Goal: Information Seeking & Learning: Learn about a topic

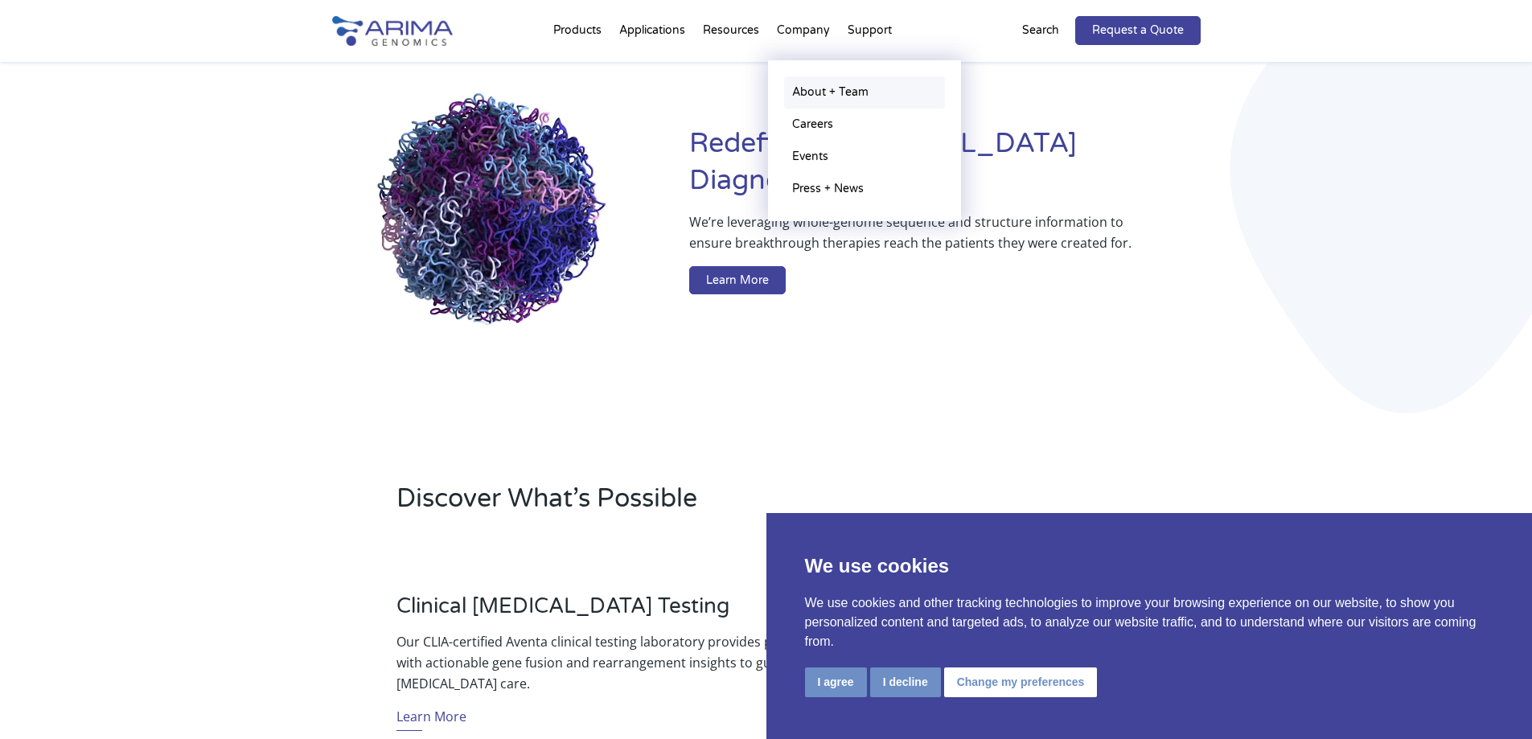
click at [795, 92] on link "About + Team" at bounding box center [864, 92] width 161 height 32
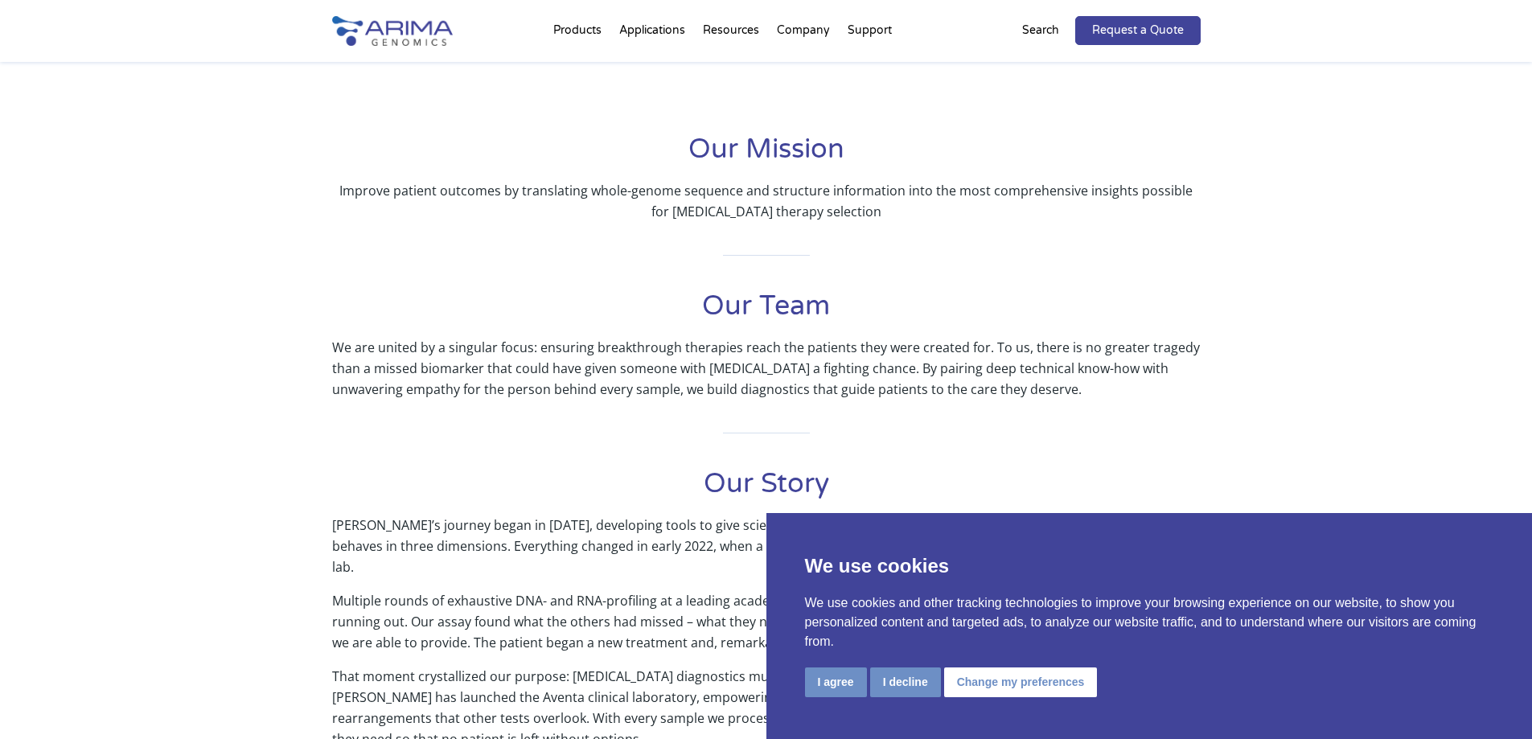
scroll to position [322, 0]
click at [820, 678] on button "I agree" at bounding box center [836, 683] width 62 height 30
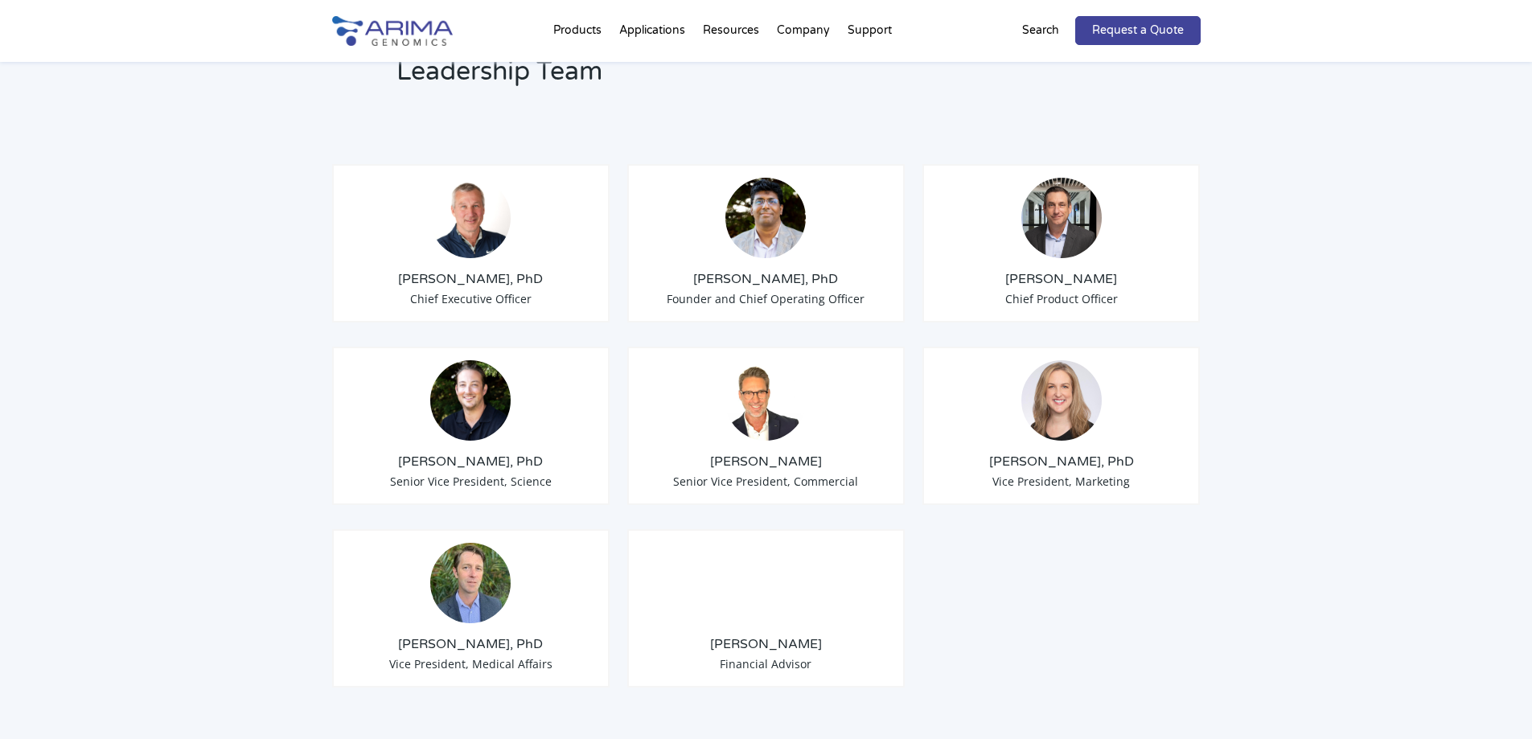
scroll to position [1223, 0]
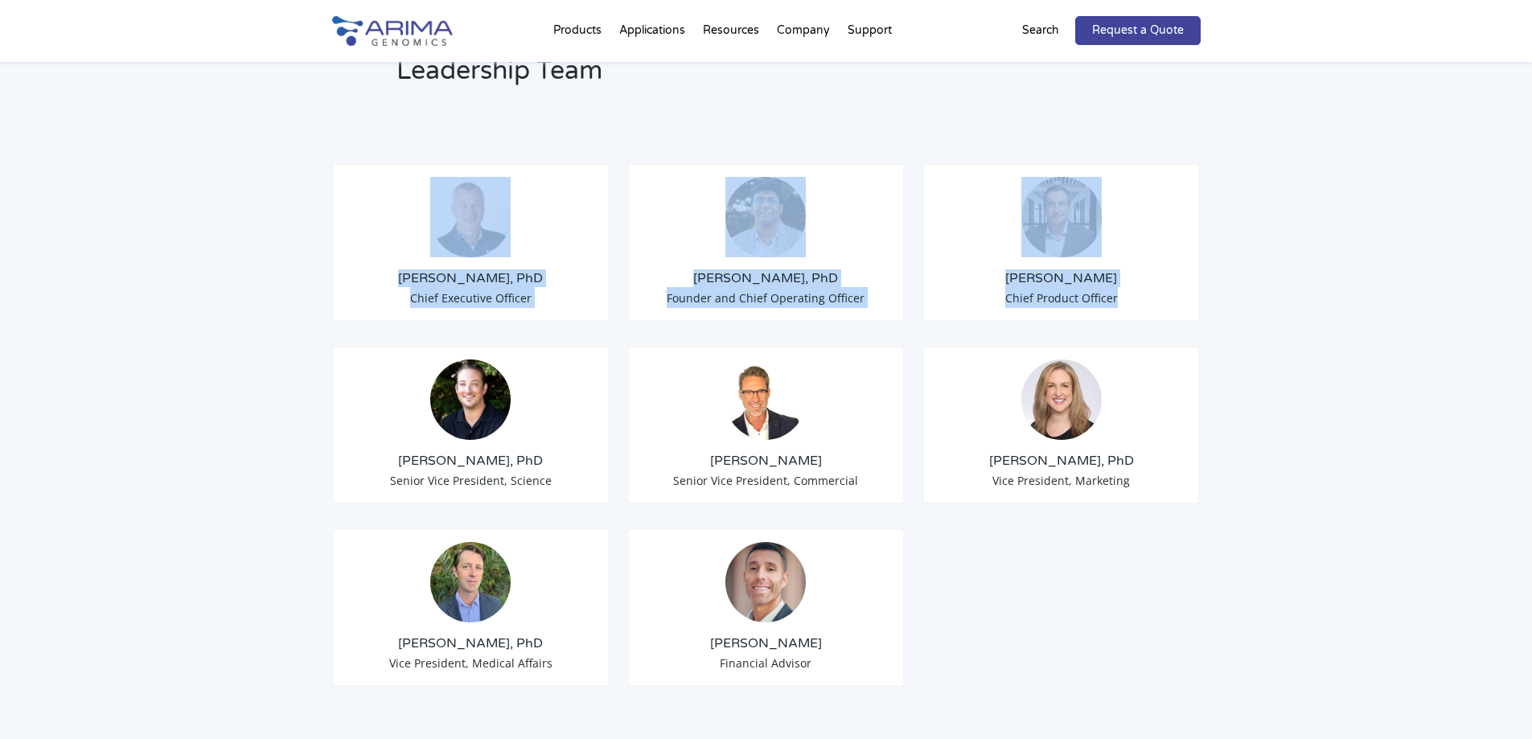
drag, startPoint x: 998, startPoint y: 623, endPoint x: 435, endPoint y: 306, distance: 646.2
click at [451, 338] on div "[PERSON_NAME], PhD Chief Executive Officer [PERSON_NAME], PhD Founder and Chief…" at bounding box center [766, 417] width 869 height 588
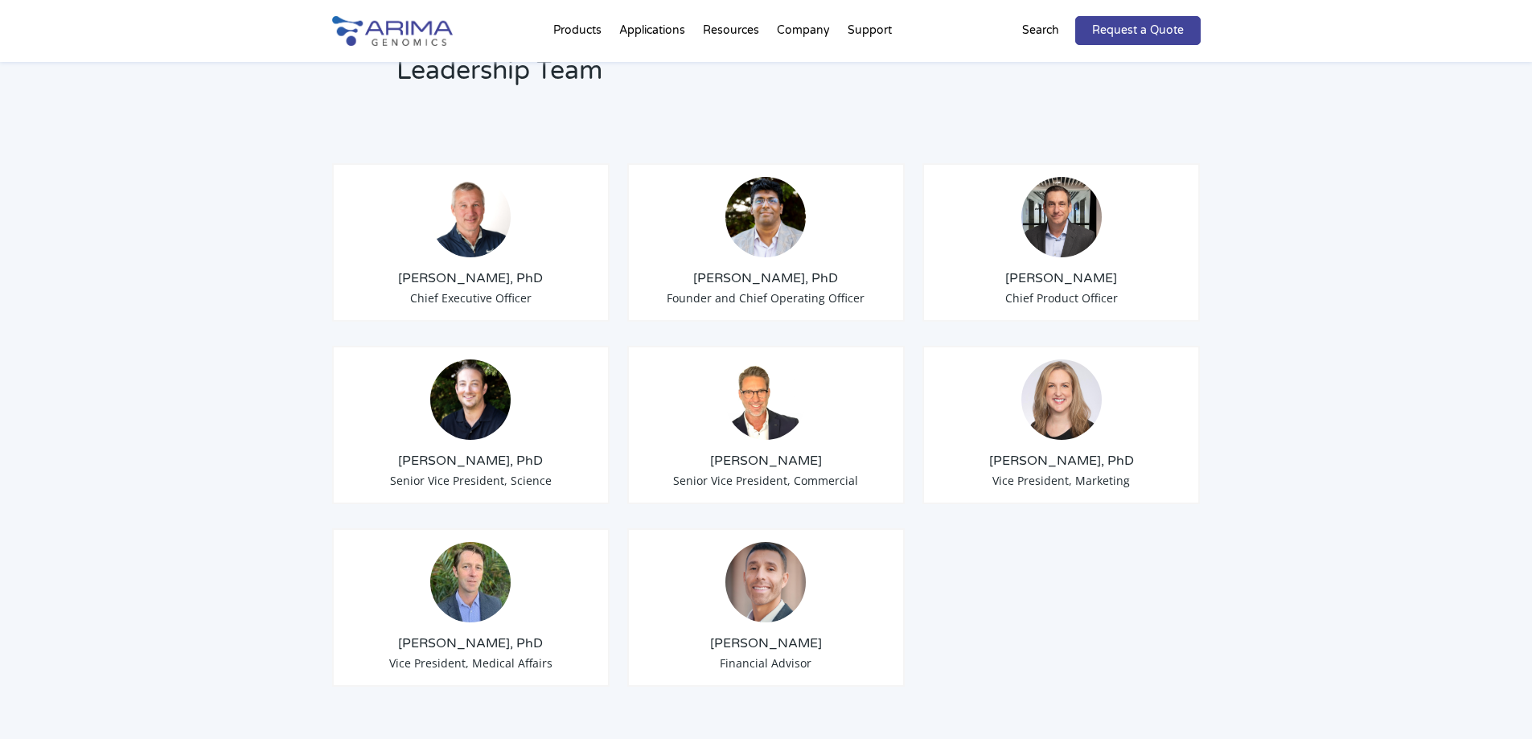
click at [228, 194] on div "Leadership Team [PERSON_NAME], PhD Chief Executive Officer [PERSON_NAME], PhD F…" at bounding box center [766, 628] width 1532 height 1323
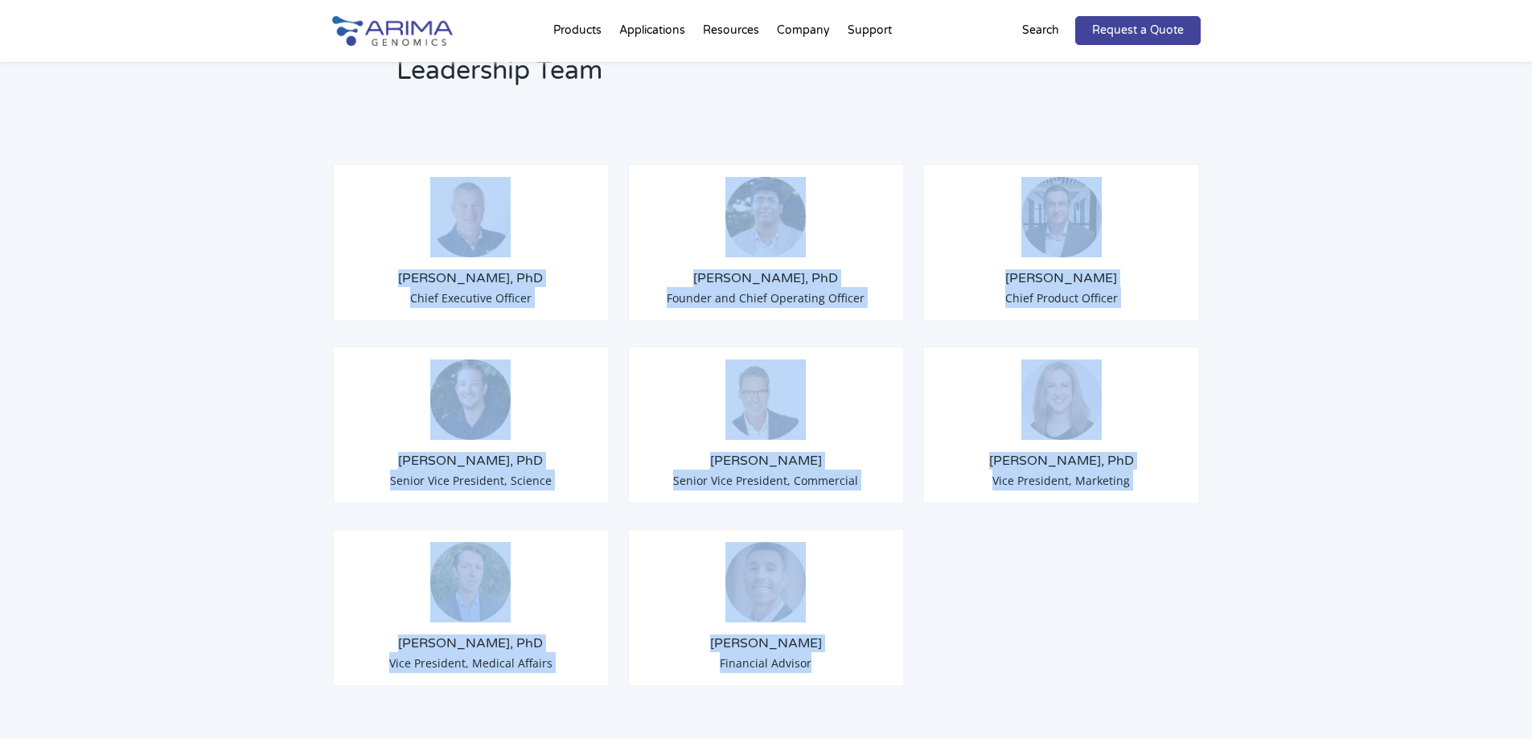
drag, startPoint x: 264, startPoint y: 194, endPoint x: 882, endPoint y: 656, distance: 772.4
click at [882, 656] on div "Leadership Team [PERSON_NAME], PhD Chief Executive Officer [PERSON_NAME], PhD F…" at bounding box center [766, 628] width 1532 height 1323
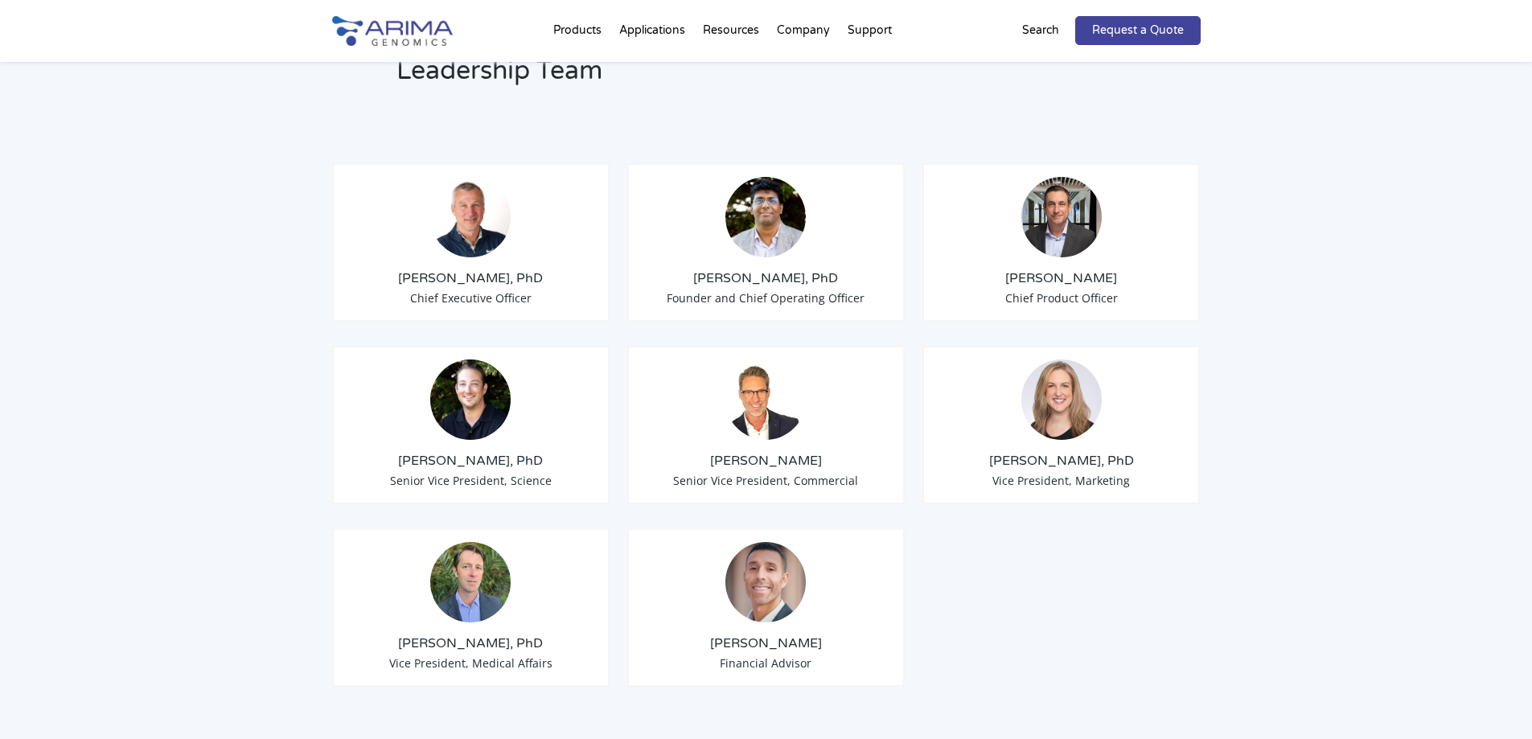
click at [1029, 600] on div "[PERSON_NAME], PhD Chief Executive Officer [PERSON_NAME], PhD Founder and Chief…" at bounding box center [766, 417] width 869 height 588
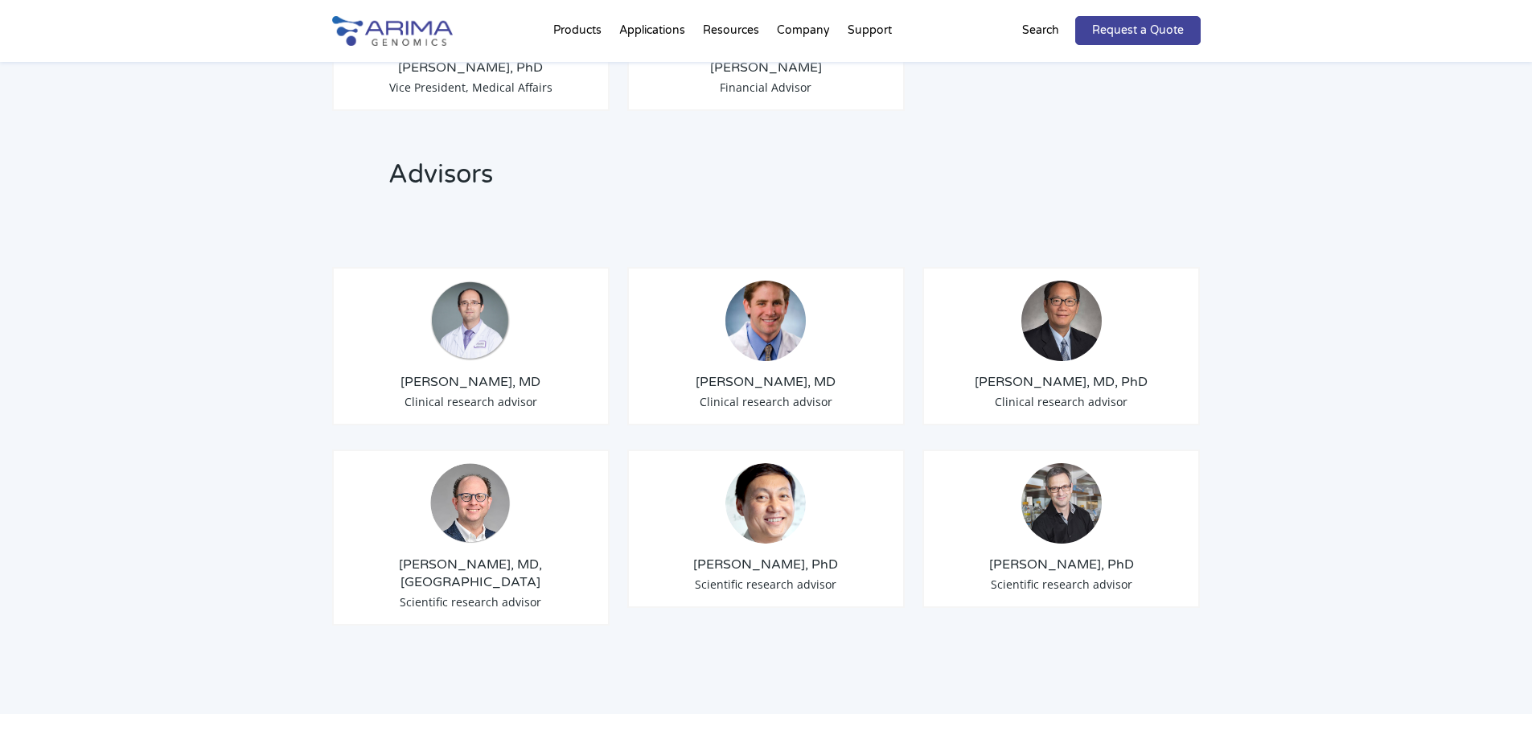
scroll to position [1802, 0]
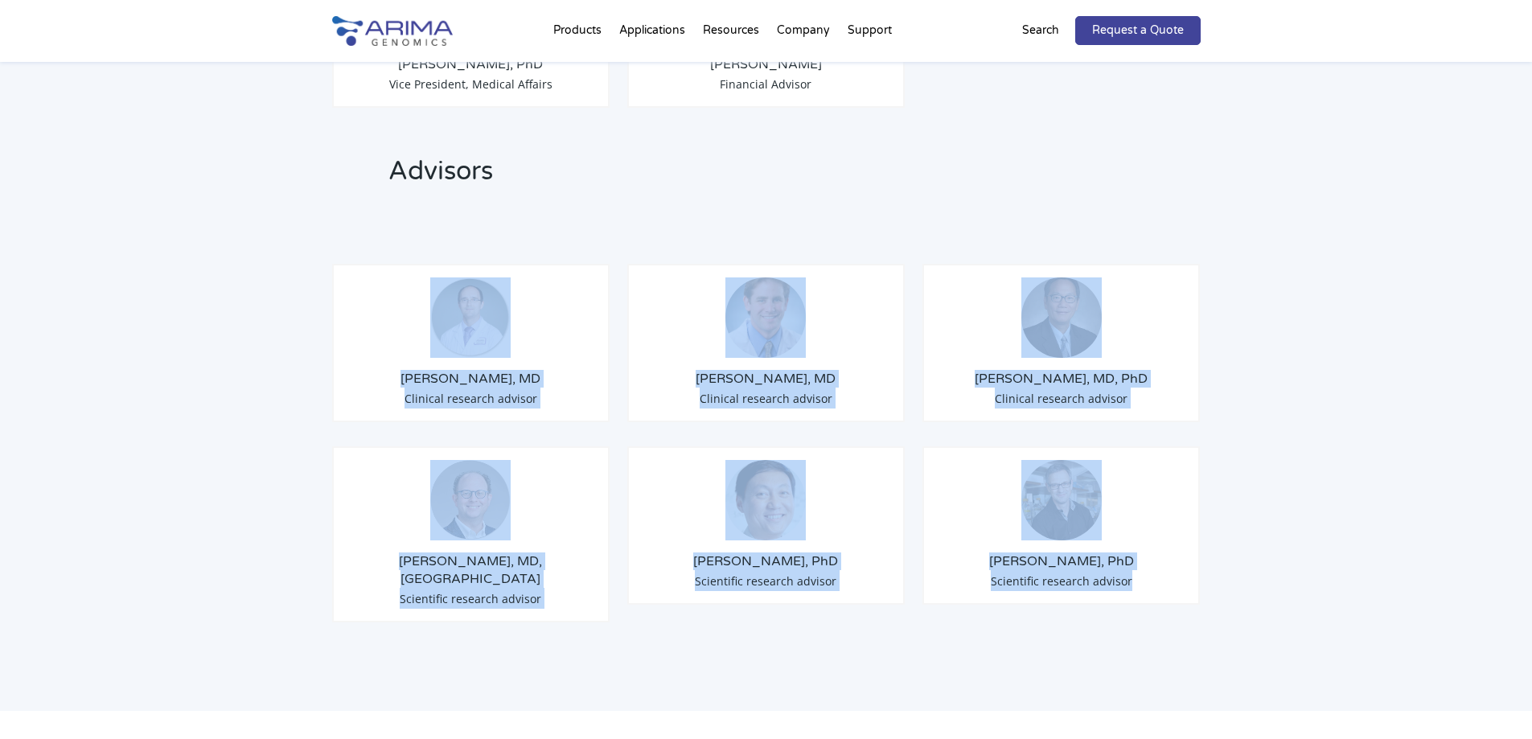
drag, startPoint x: 1183, startPoint y: 558, endPoint x: 269, endPoint y: 187, distance: 986.5
click at [269, 187] on div "Leadership Team [PERSON_NAME], PhD Chief Executive Officer [PERSON_NAME], PhD F…" at bounding box center [766, 49] width 1532 height 1323
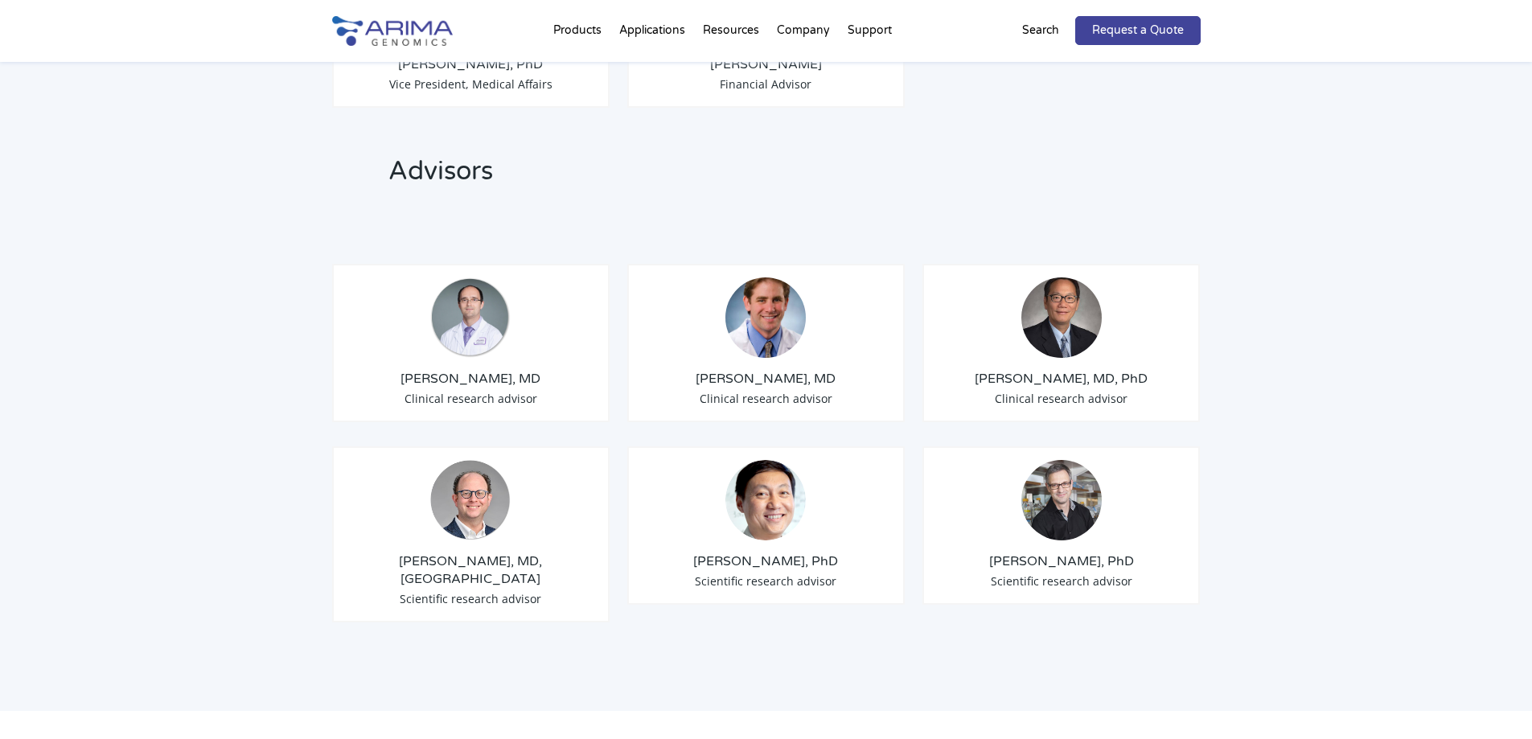
click at [304, 162] on div "Leadership Team [PERSON_NAME], PhD Chief Executive Officer [PERSON_NAME], PhD F…" at bounding box center [766, 49] width 1532 height 1323
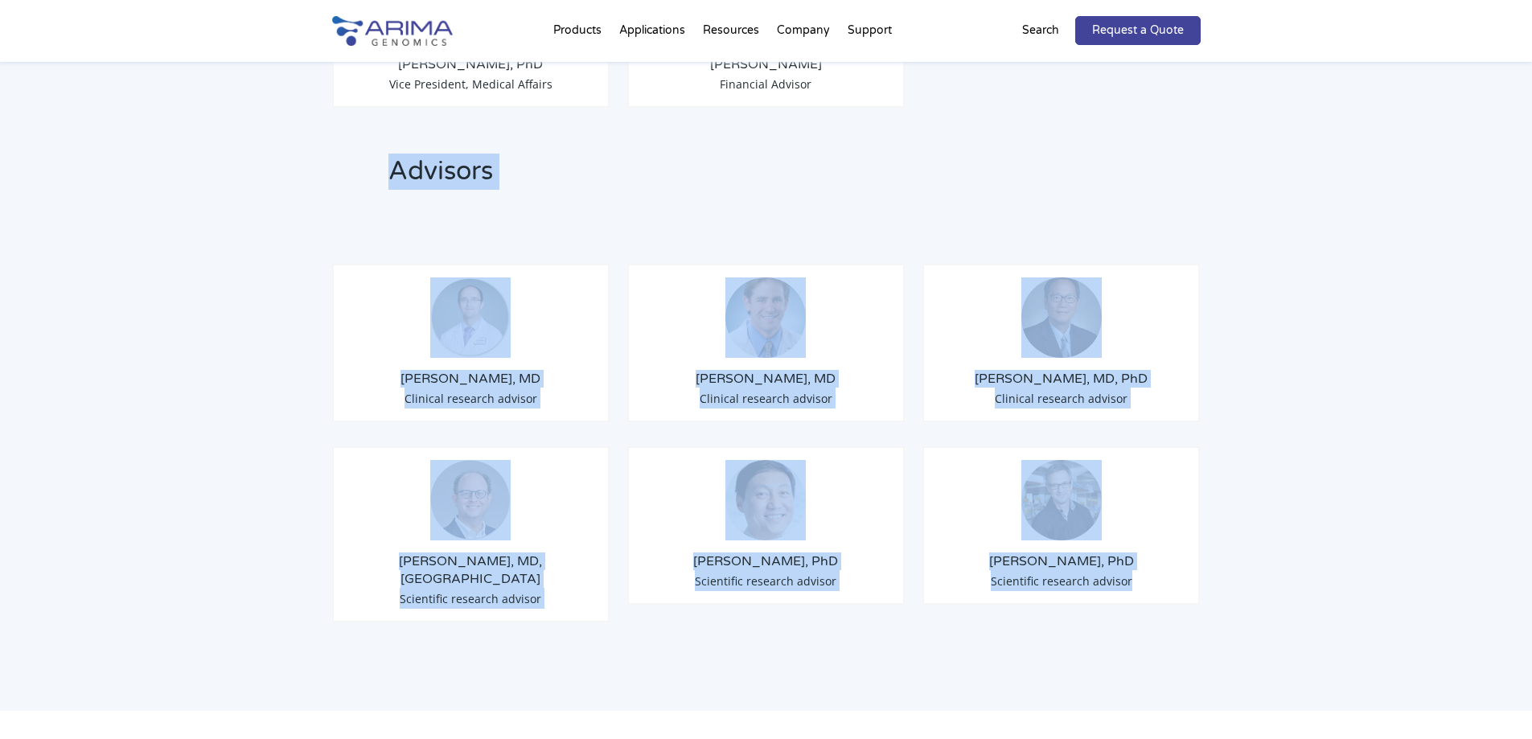
drag, startPoint x: 330, startPoint y: 142, endPoint x: 1187, endPoint y: 574, distance: 959.8
click at [1187, 574] on div "Leadership Team [PERSON_NAME], PhD Chief Executive Officer [PERSON_NAME], PhD F…" at bounding box center [766, 49] width 1532 height 1323
click at [1250, 586] on div "Leadership Team [PERSON_NAME], PhD Chief Executive Officer [PERSON_NAME], PhD F…" at bounding box center [766, 49] width 1532 height 1323
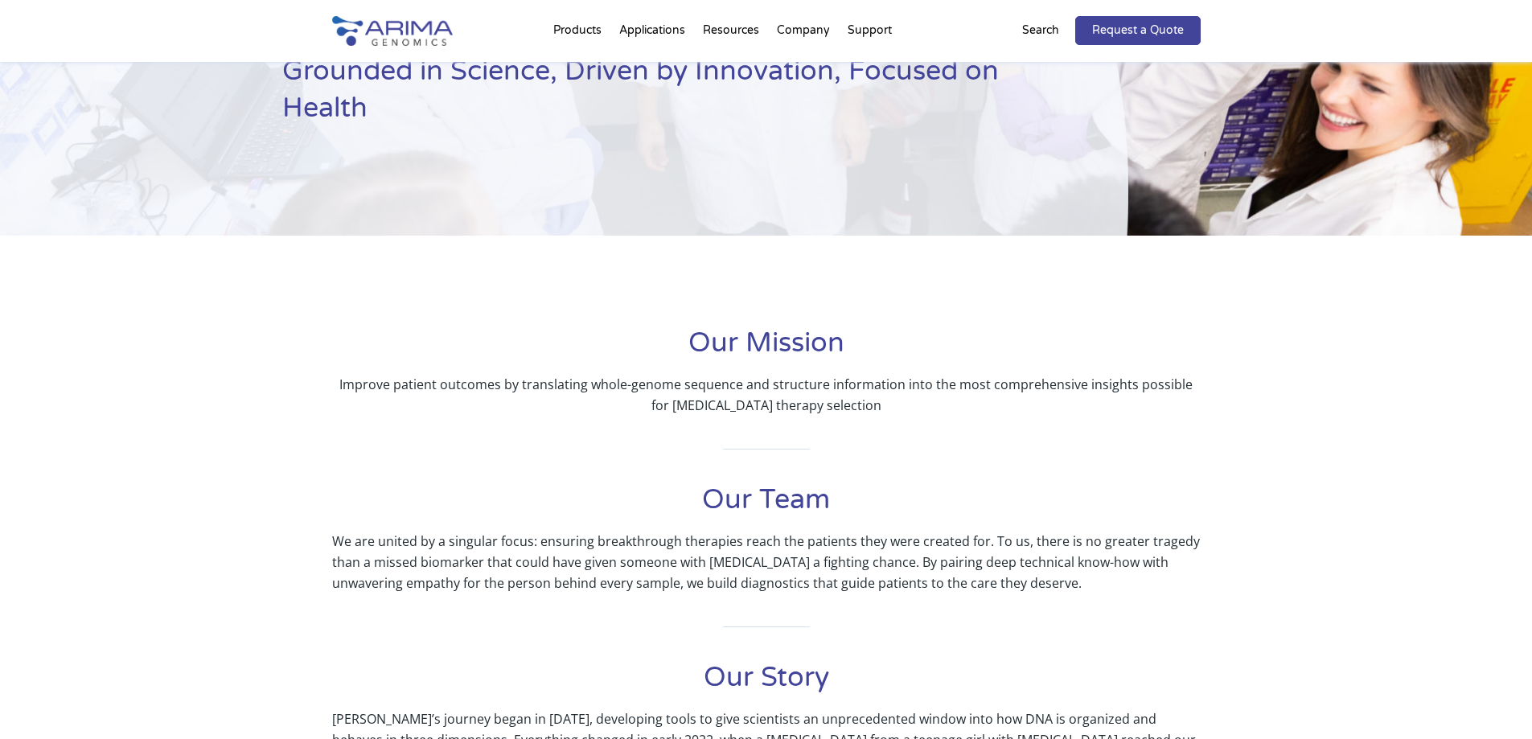
scroll to position [0, 0]
